Goal: Check status: Check status

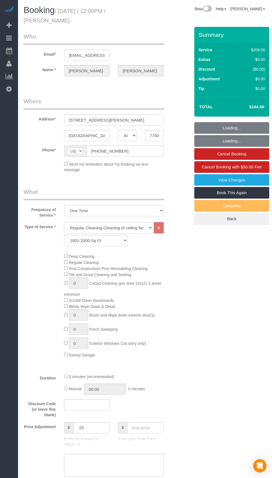
select select "[GEOGRAPHIC_DATA]"
select select "3"
select select "object:1002"
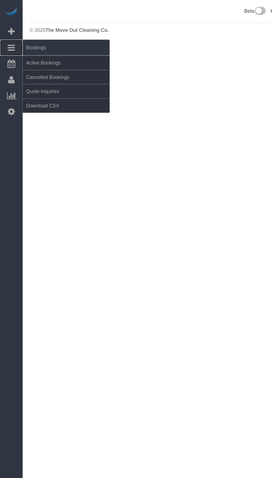
click at [7, 32] on link "Bookings" at bounding box center [9, 38] width 18 height 13
click at [47, 53] on link "Active Bookings" at bounding box center [52, 50] width 69 height 11
click at [54, 51] on link "Active Bookings" at bounding box center [52, 50] width 69 height 11
click at [33, 59] on link "Cancelled Bookings" at bounding box center [52, 61] width 69 height 11
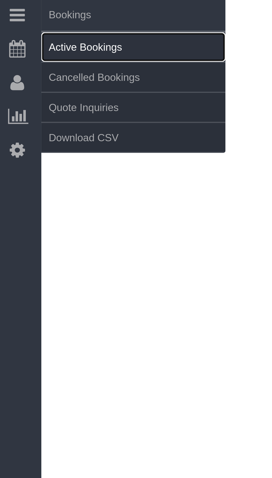
click at [34, 51] on link "Active Bookings" at bounding box center [52, 50] width 69 height 11
